Goal: Check status: Check status

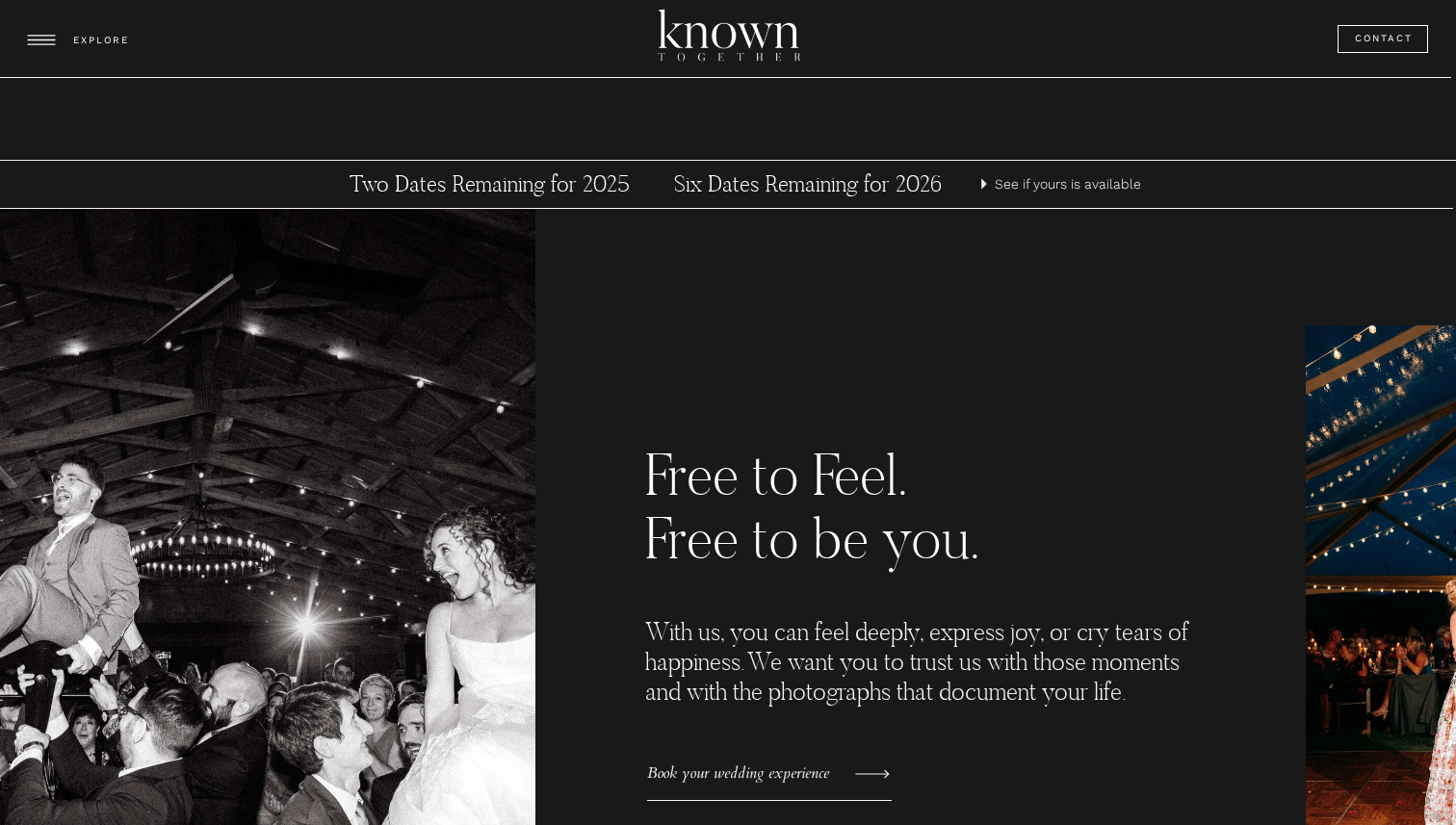
scroll to position [930, 0]
click at [823, 190] on h3 "Six Dates Remaining for 2026" at bounding box center [808, 183] width 358 height 29
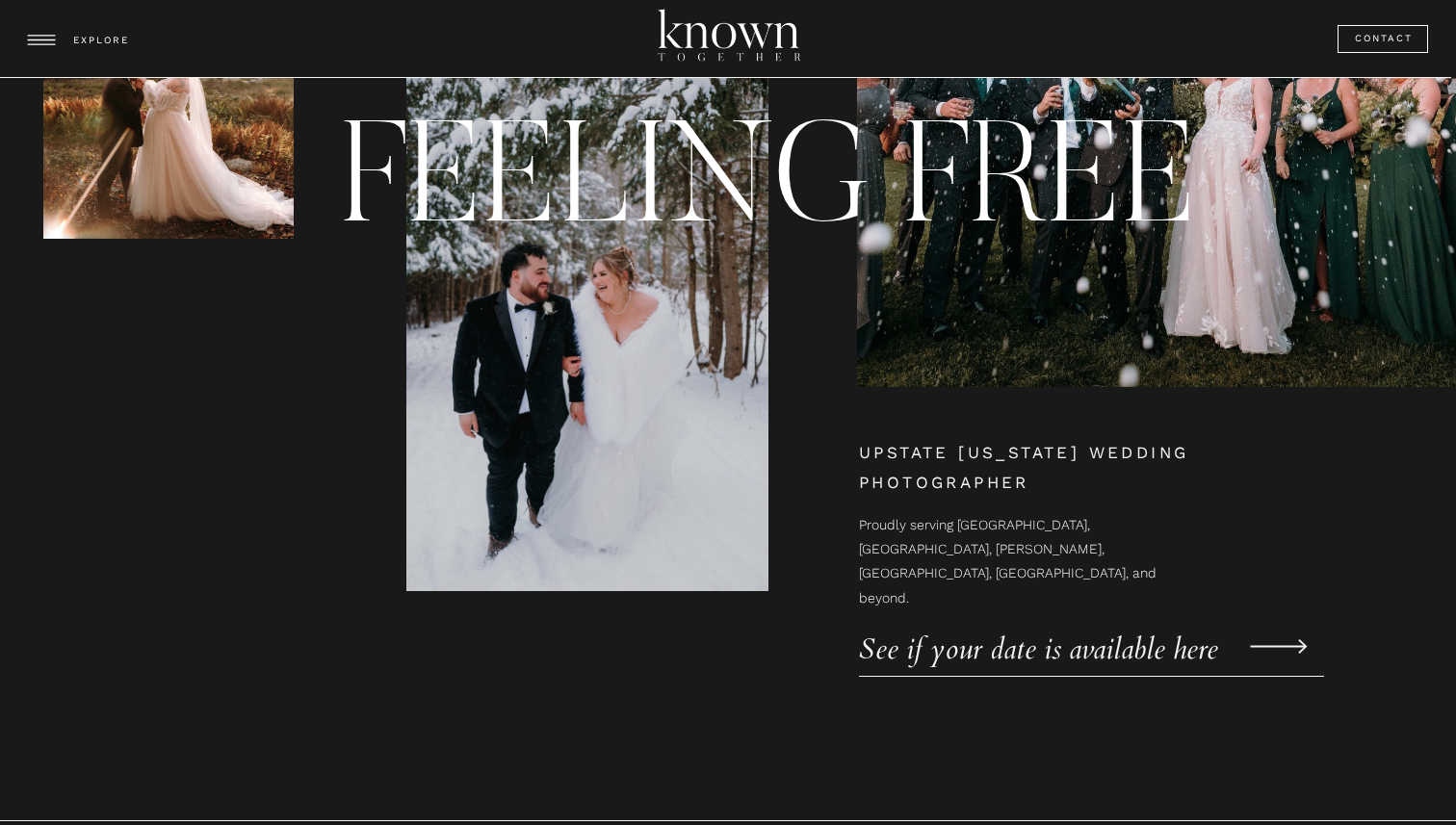
scroll to position [290, 0]
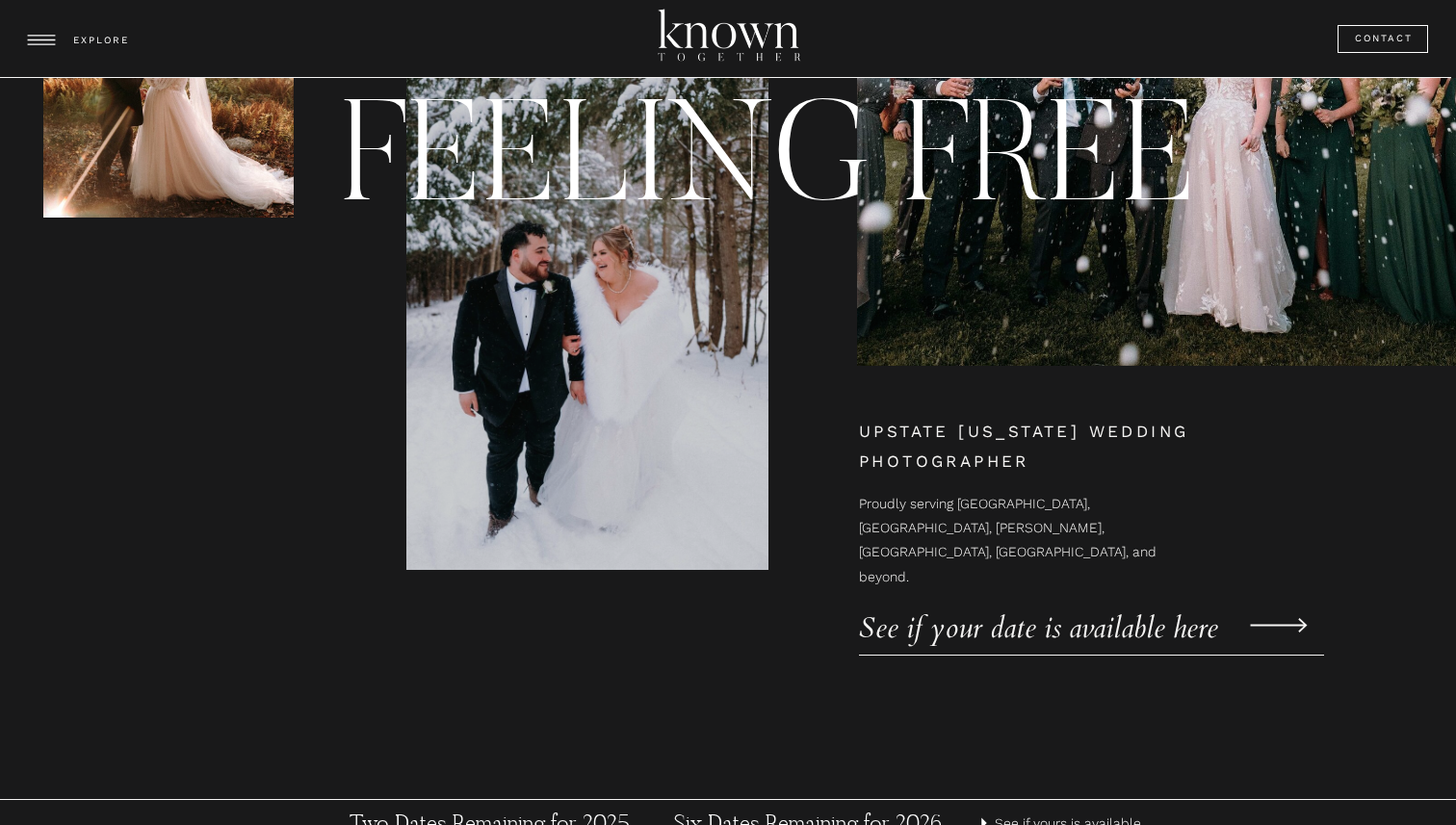
click at [1113, 631] on p "See if your date is available here" at bounding box center [1058, 616] width 401 height 29
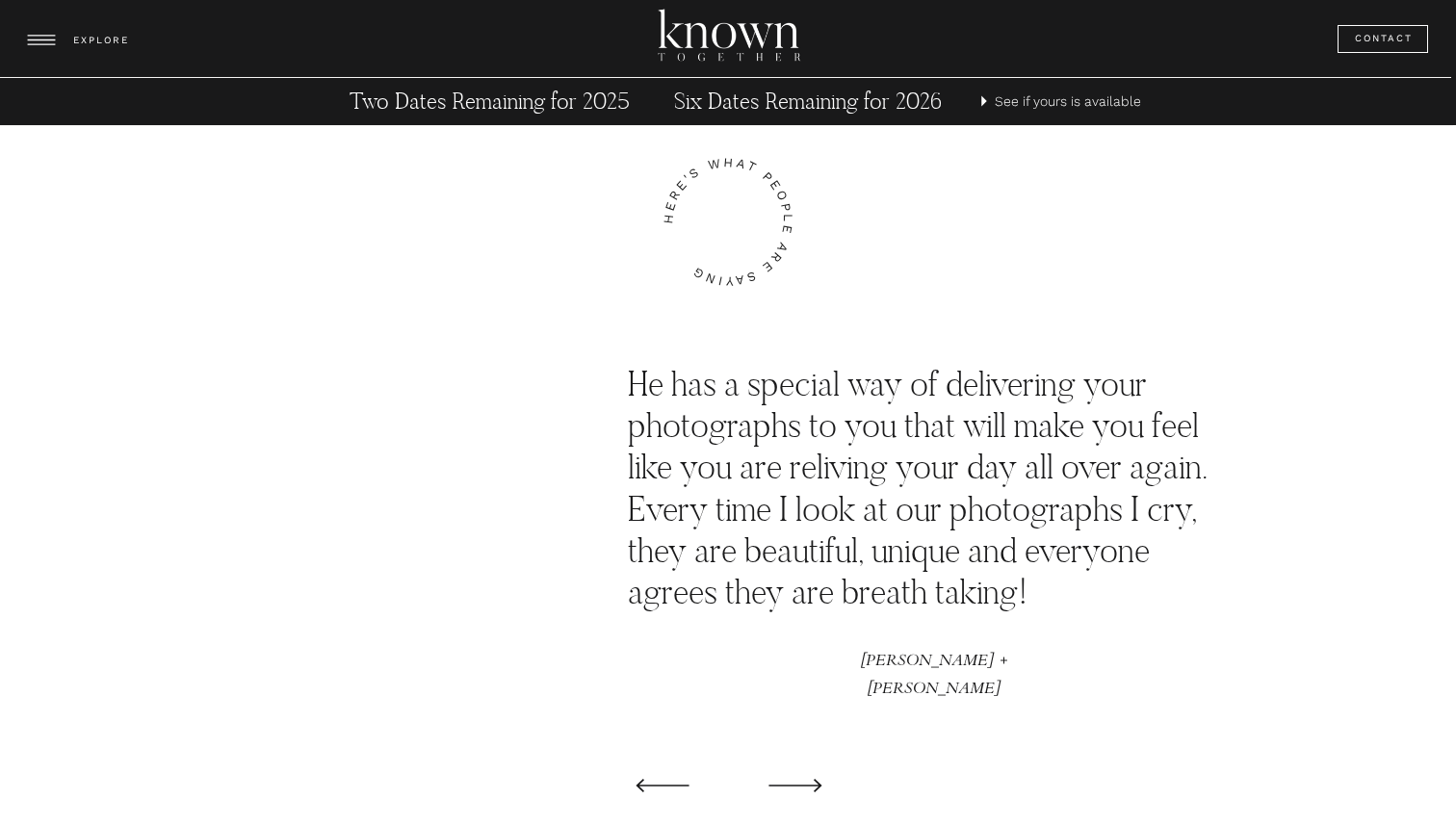
scroll to position [3166, 0]
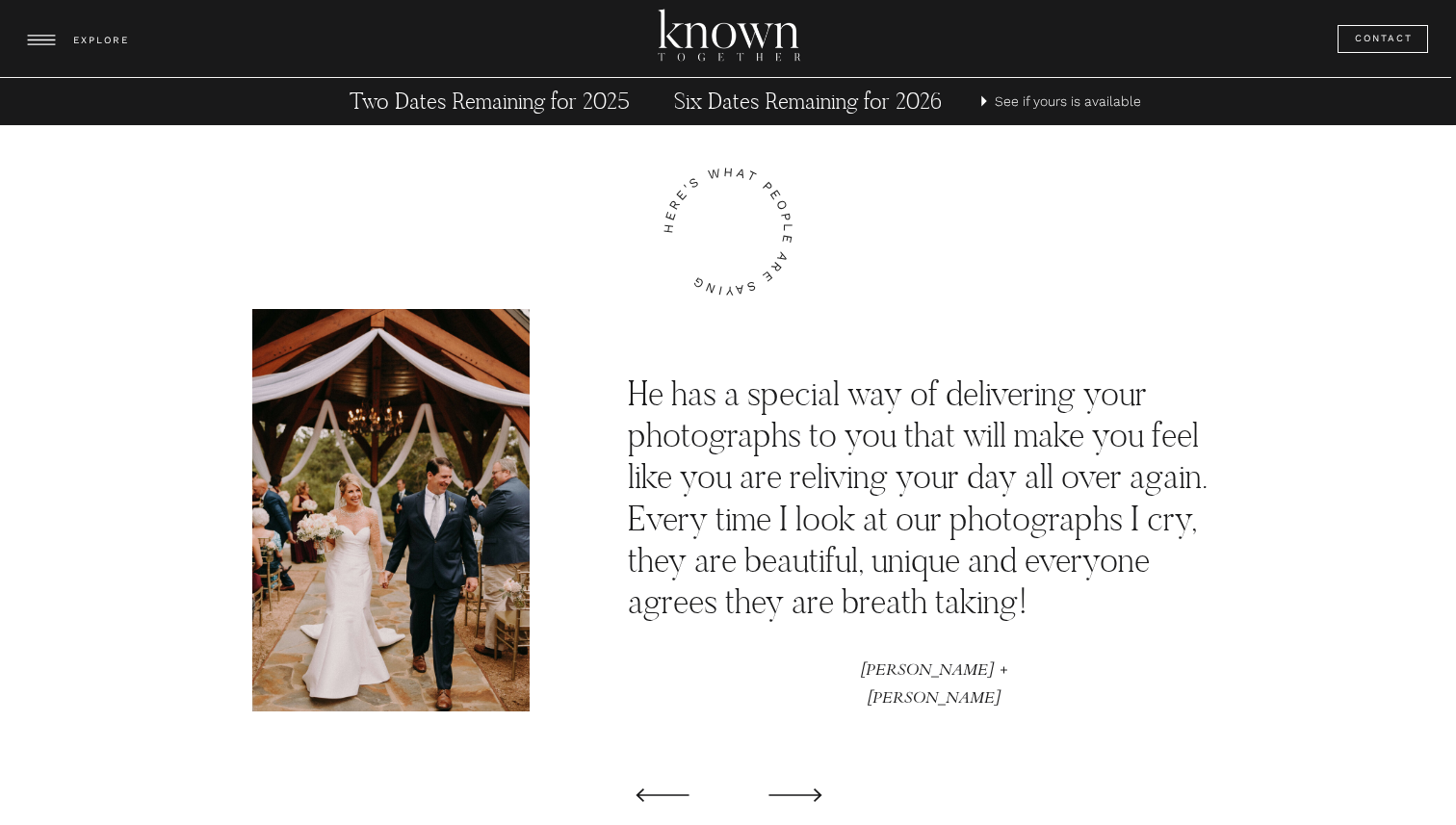
click at [802, 793] on polygon at bounding box center [795, 795] width 53 height 14
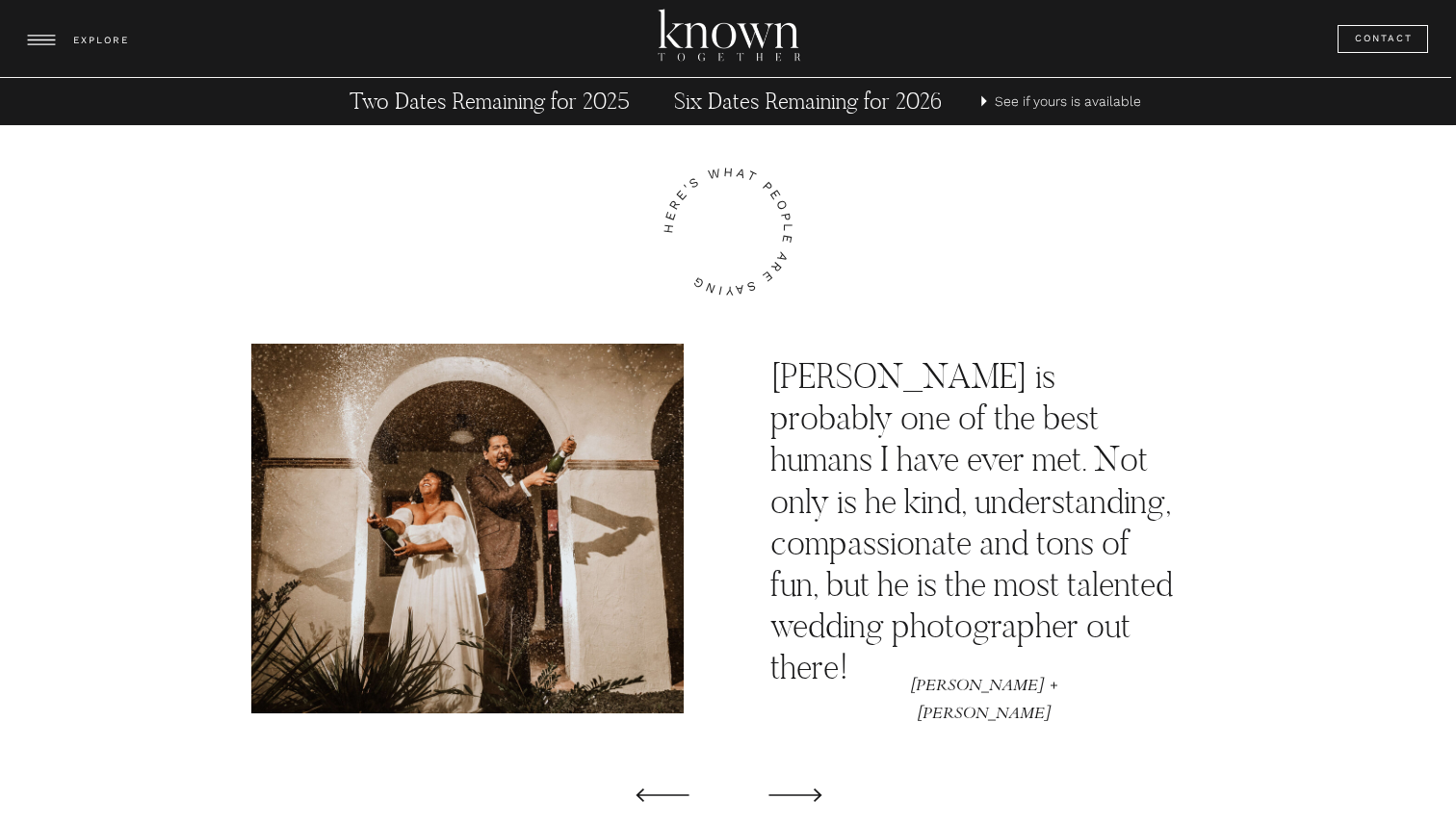
click at [802, 793] on polygon at bounding box center [795, 795] width 53 height 14
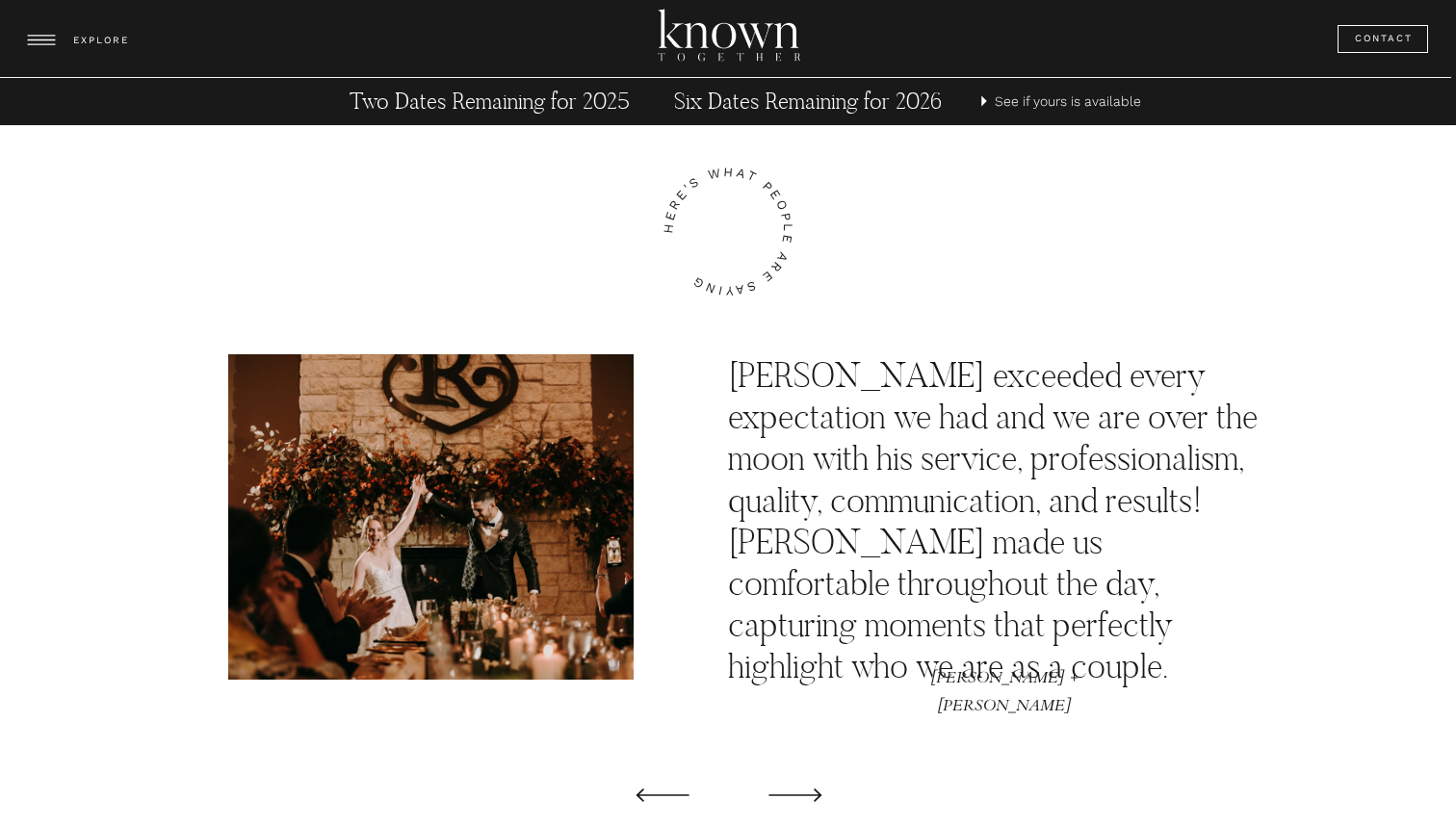
click at [802, 793] on polygon at bounding box center [795, 795] width 53 height 14
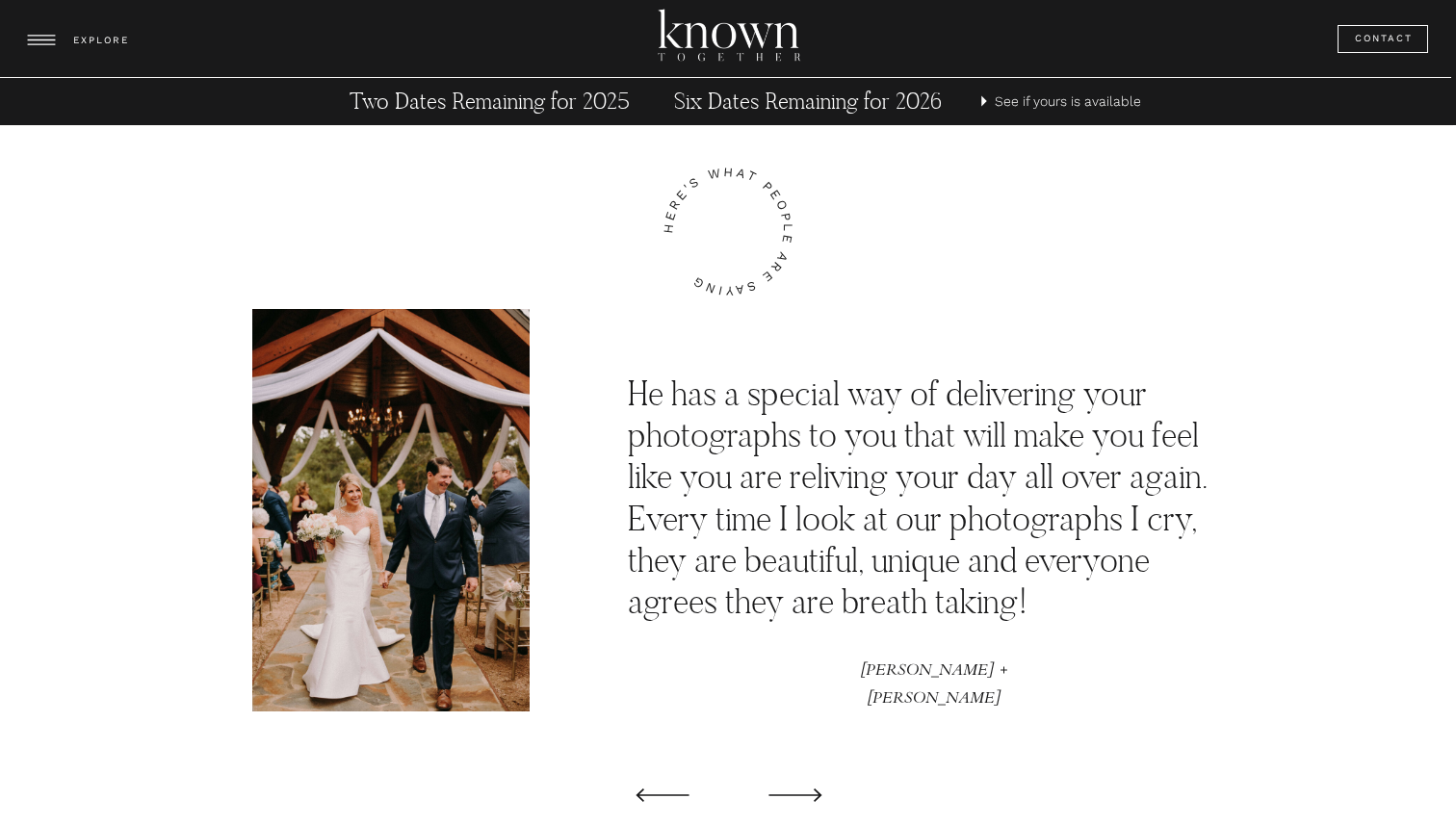
click at [802, 793] on polygon at bounding box center [795, 795] width 53 height 14
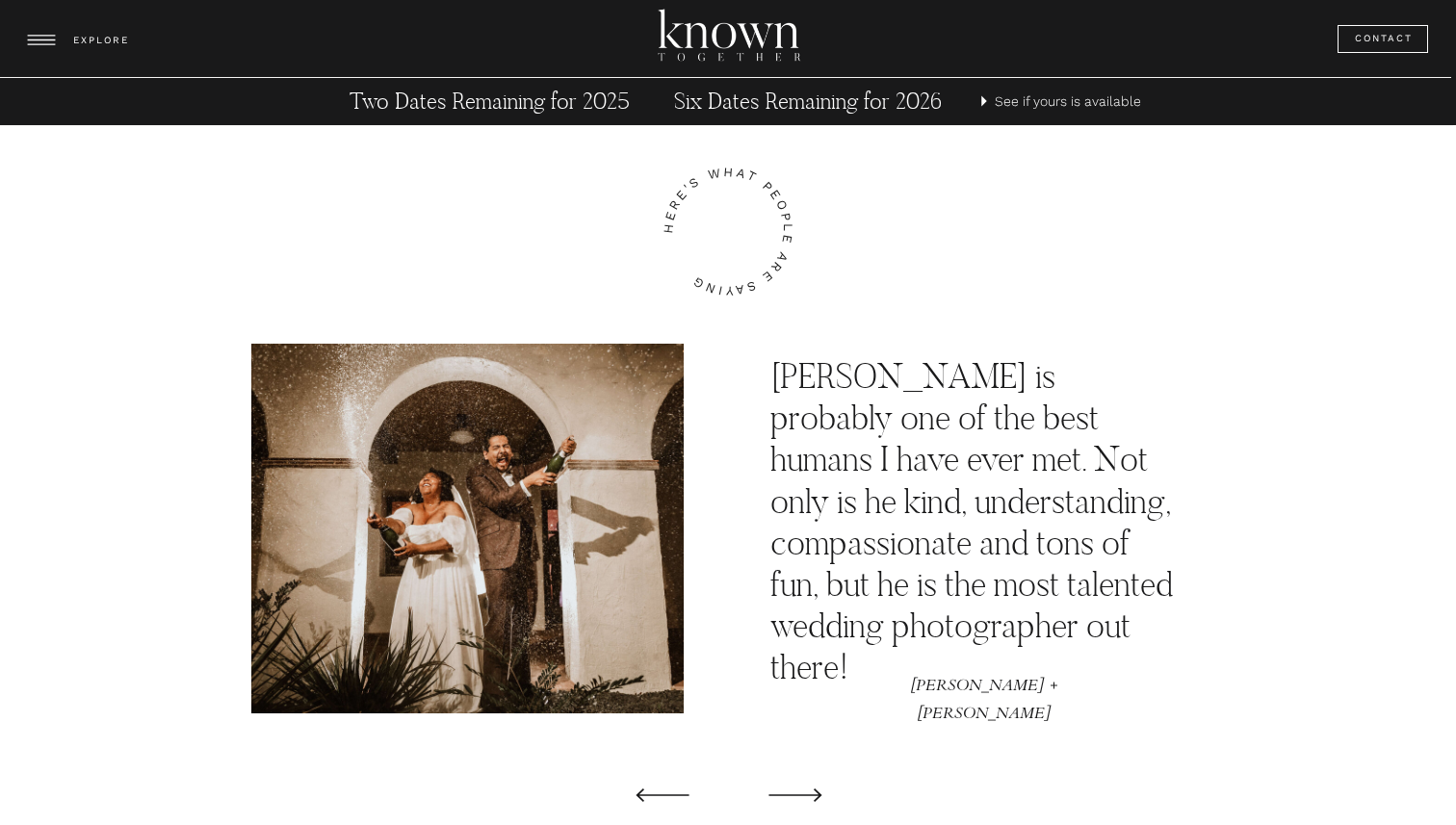
click at [802, 793] on polygon at bounding box center [795, 795] width 53 height 14
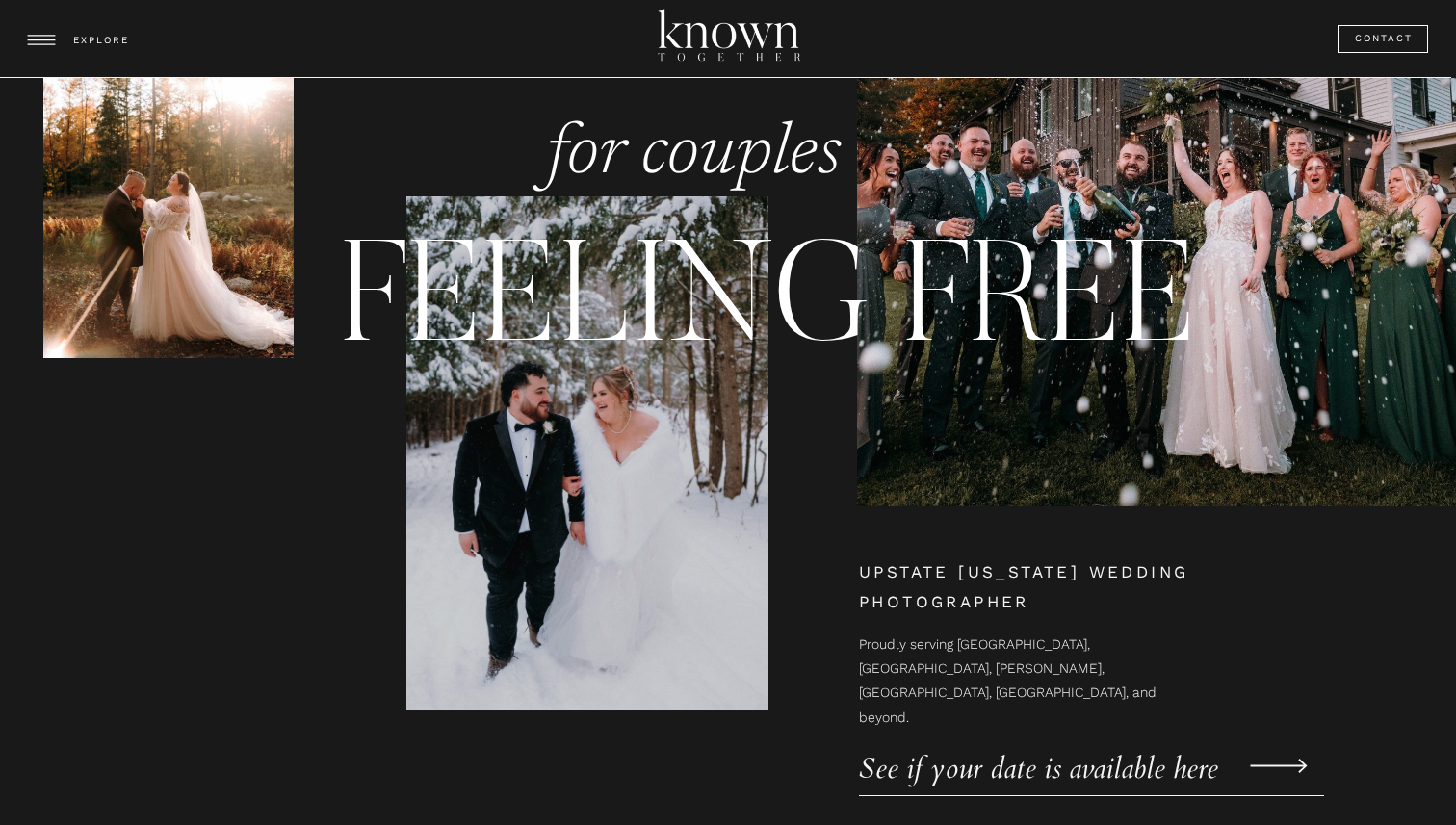
scroll to position [0, 0]
